Goal: Task Accomplishment & Management: Manage account settings

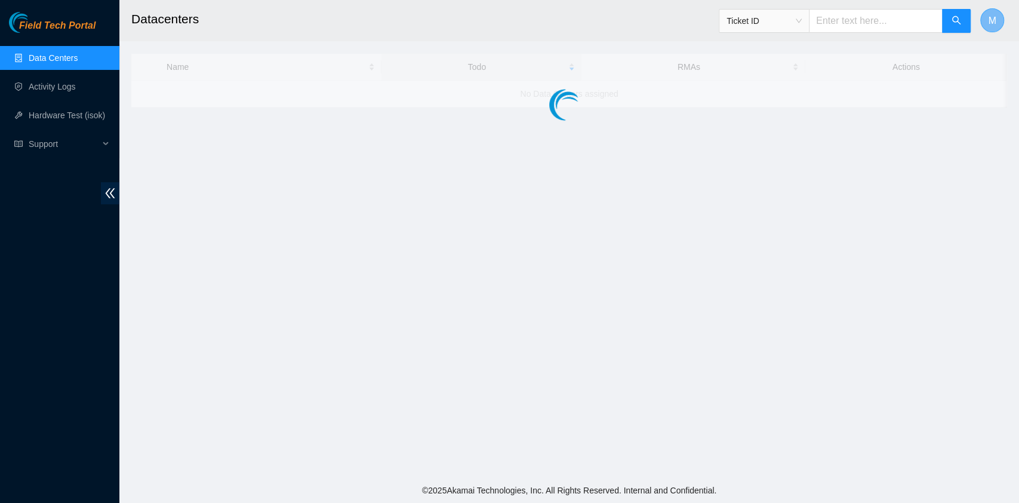
click at [988, 21] on span "M" at bounding box center [992, 20] width 8 height 15
click at [892, 106] on link "Logout" at bounding box center [902, 105] width 26 height 10
